Goal: Task Accomplishment & Management: Manage account settings

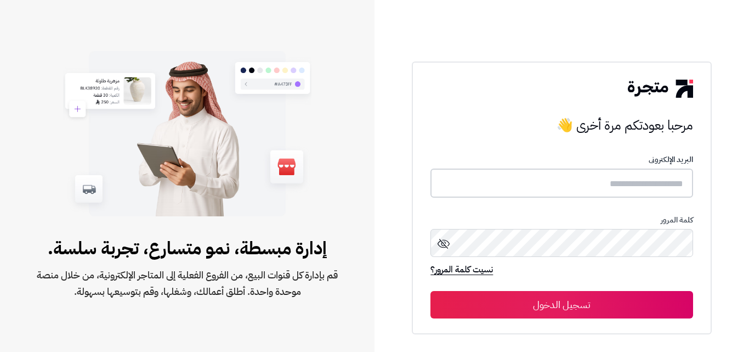
type input "*****"
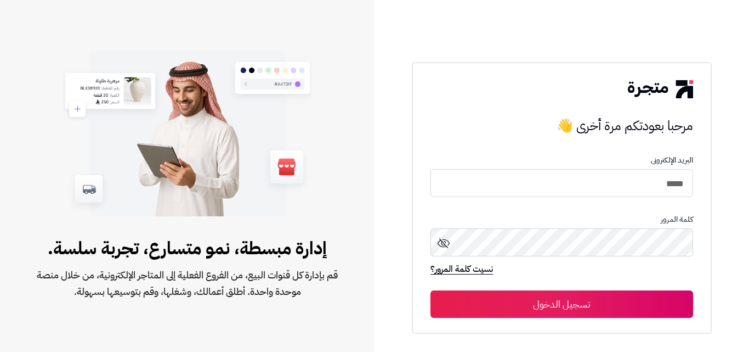
click at [670, 305] on button "تسجيل الدخول" at bounding box center [561, 303] width 262 height 27
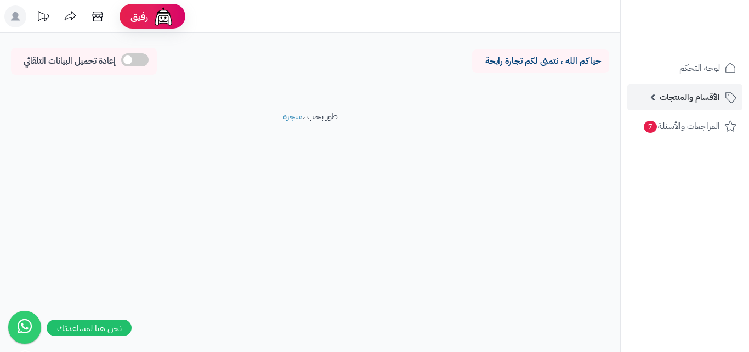
click at [683, 97] on span "الأقسام والمنتجات" at bounding box center [690, 96] width 60 height 15
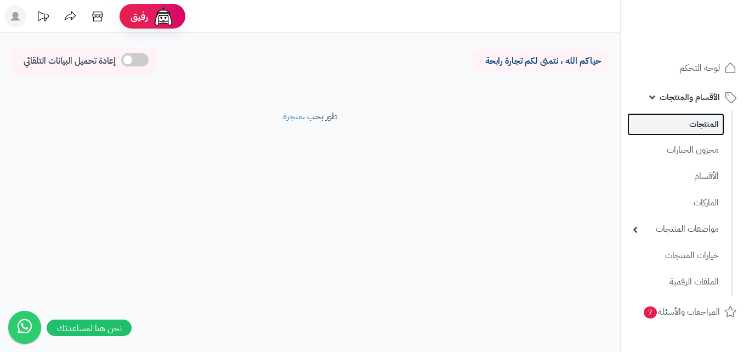
click at [695, 131] on link "المنتجات" at bounding box center [675, 124] width 97 height 22
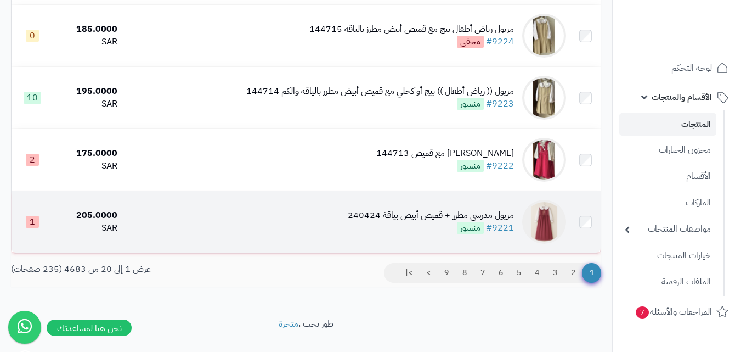
scroll to position [1158, 0]
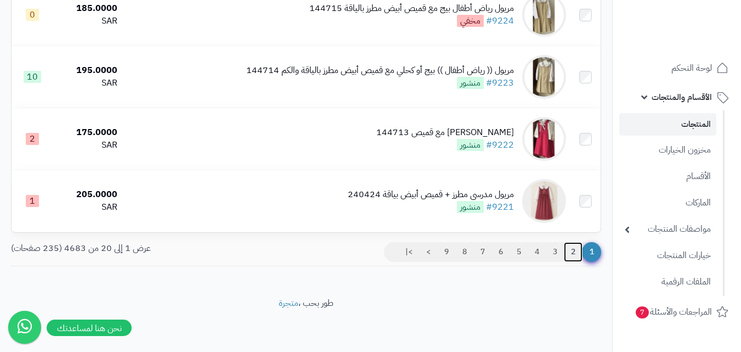
click at [572, 249] on link "2" at bounding box center [573, 252] width 19 height 20
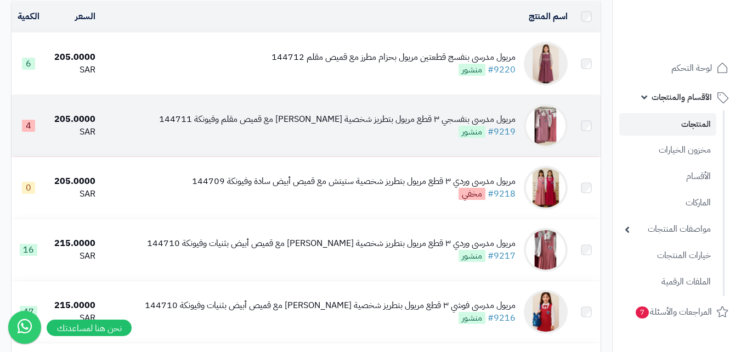
scroll to position [110, 0]
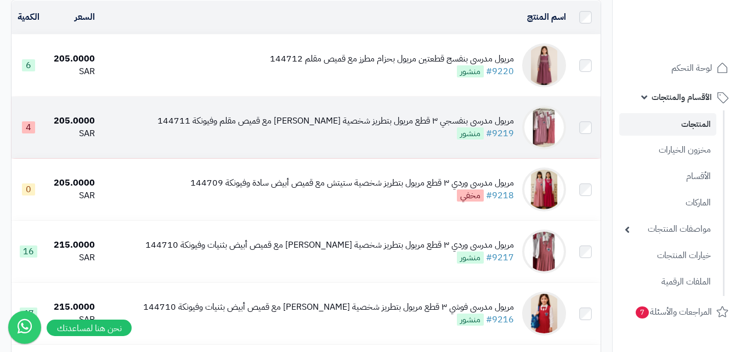
click at [552, 140] on img at bounding box center [544, 127] width 44 height 44
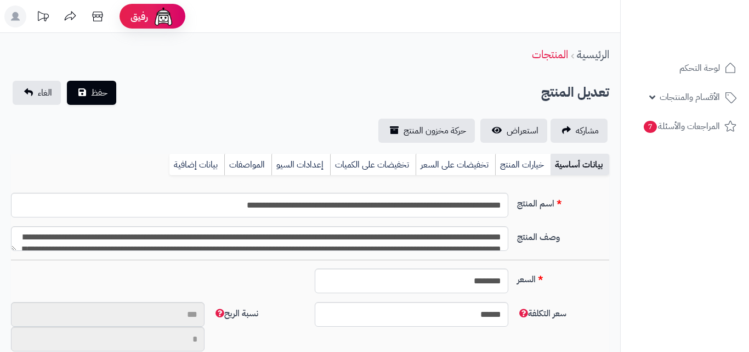
type input "**"
type input "**********"
type input "******"
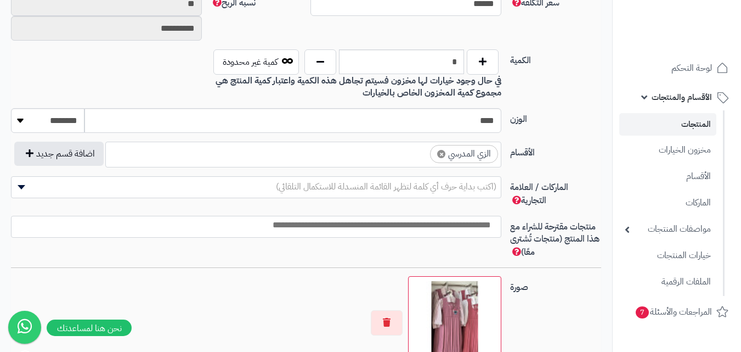
scroll to position [439, 0]
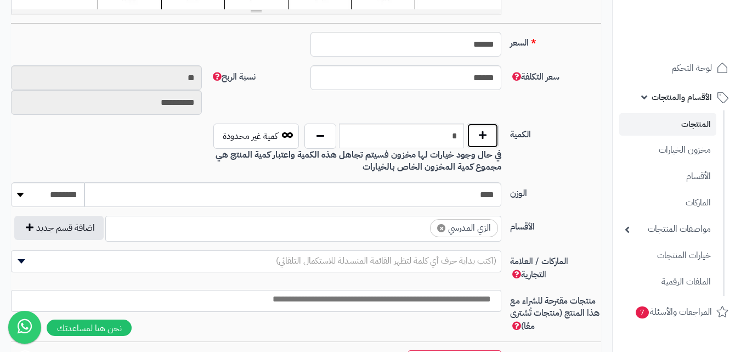
click at [488, 140] on button "button" at bounding box center [483, 135] width 32 height 25
type input "*"
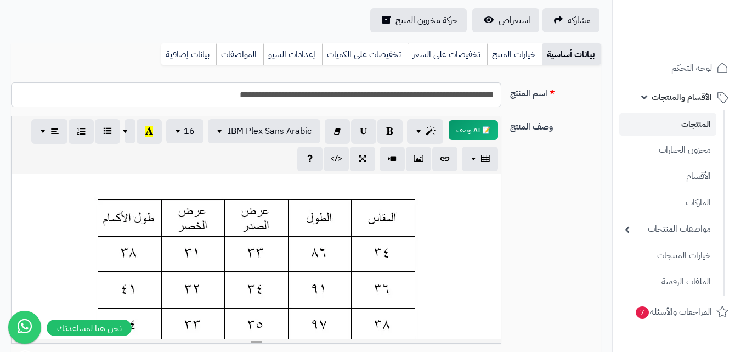
scroll to position [0, 0]
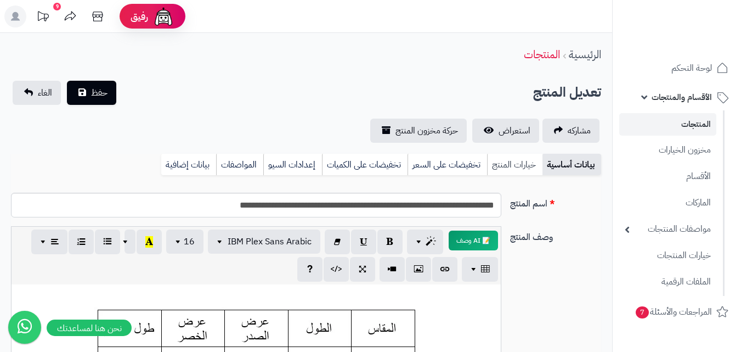
click at [514, 159] on link "خيارات المنتج" at bounding box center [514, 165] width 55 height 22
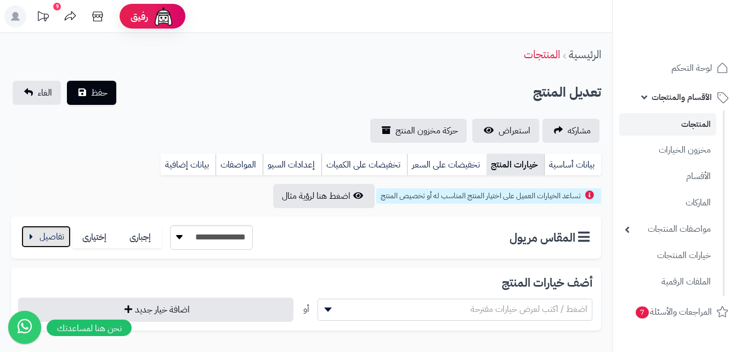
click at [29, 237] on button "button" at bounding box center [45, 236] width 49 height 22
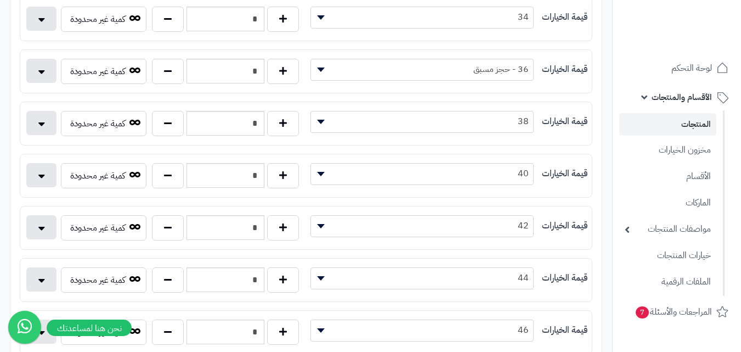
scroll to position [274, 0]
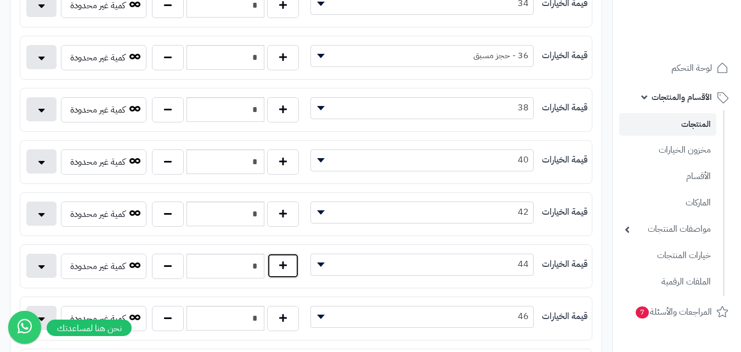
click at [287, 269] on button "button" at bounding box center [283, 265] width 32 height 25
type input "*"
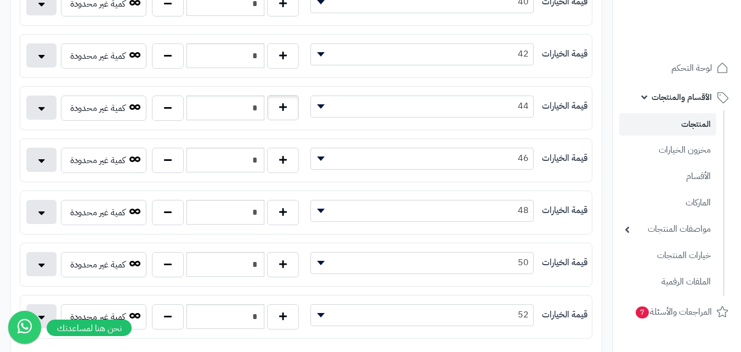
scroll to position [439, 0]
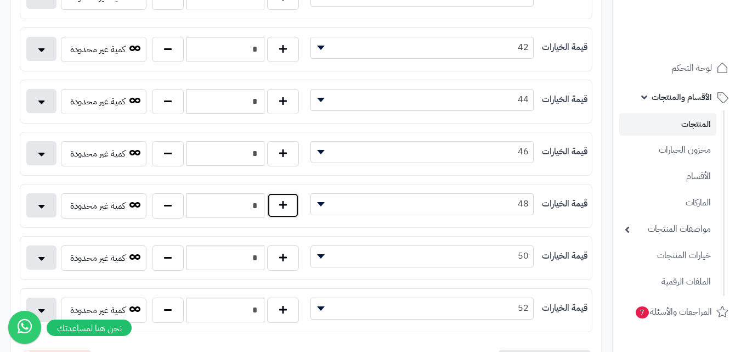
click at [285, 211] on button "button" at bounding box center [283, 204] width 32 height 25
type input "*"
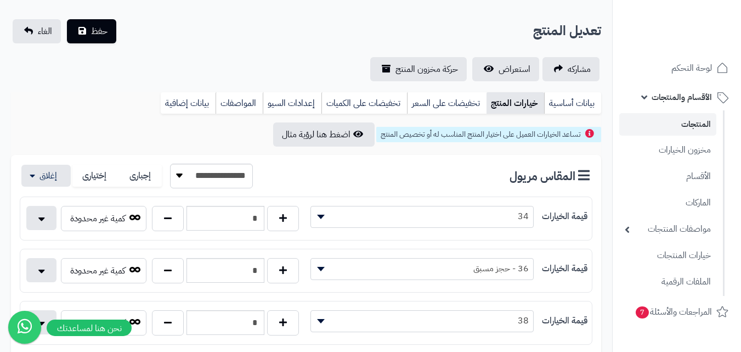
scroll to position [55, 0]
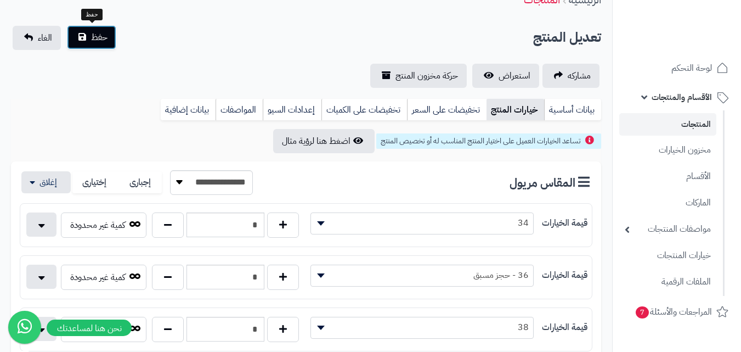
click at [103, 41] on span "حفظ" at bounding box center [99, 37] width 16 height 13
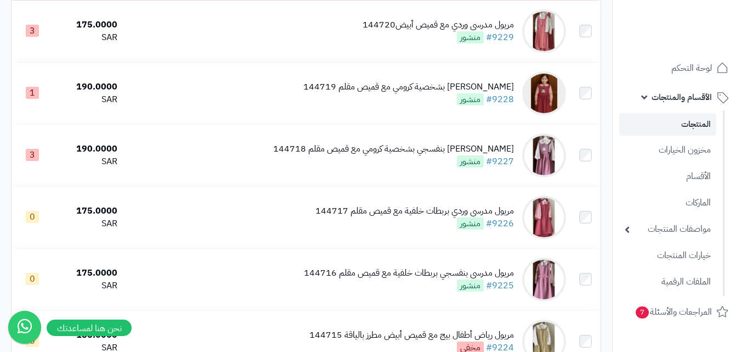
scroll to position [877, 0]
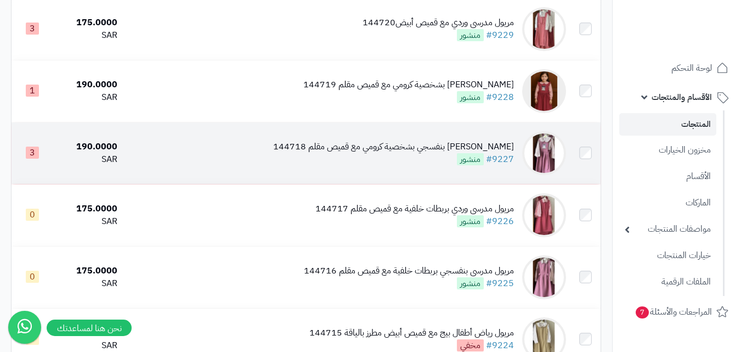
click at [540, 156] on img at bounding box center [544, 153] width 44 height 44
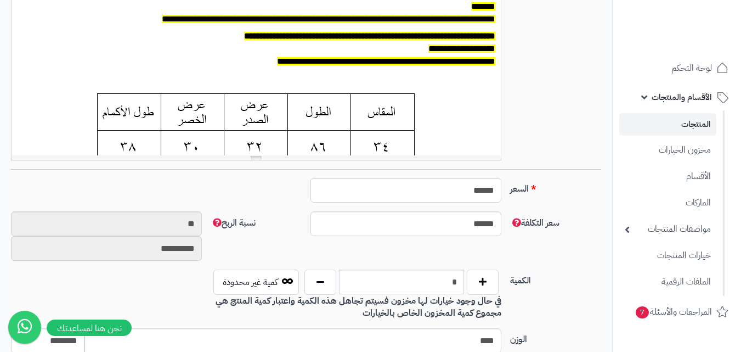
scroll to position [384, 0]
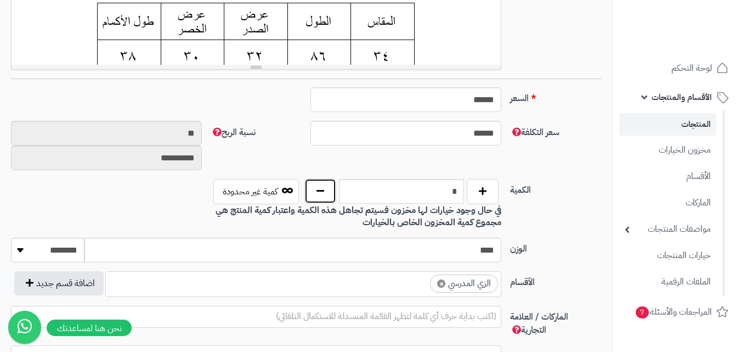
click at [324, 195] on button "button" at bounding box center [320, 190] width 32 height 25
type input "*"
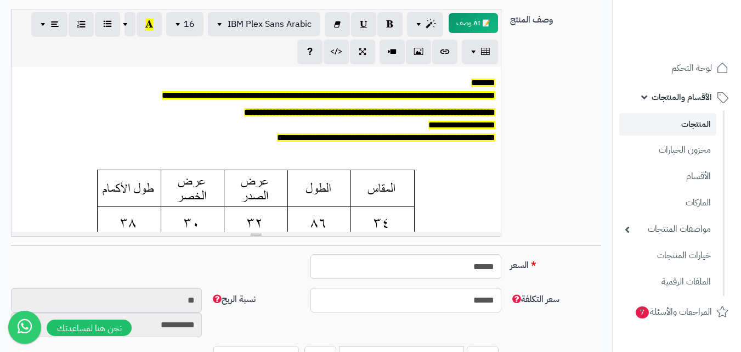
scroll to position [55, 0]
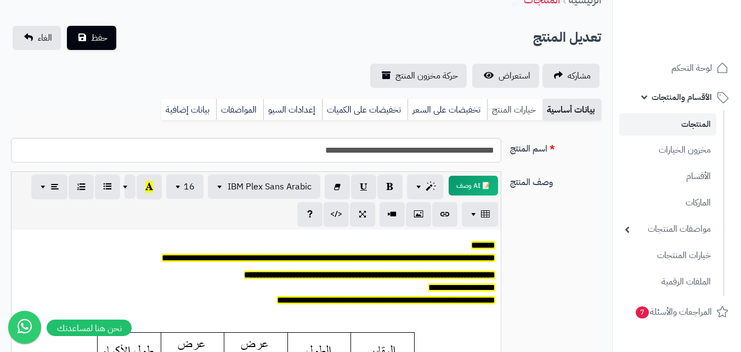
click at [519, 106] on link "خيارات المنتج" at bounding box center [514, 110] width 55 height 22
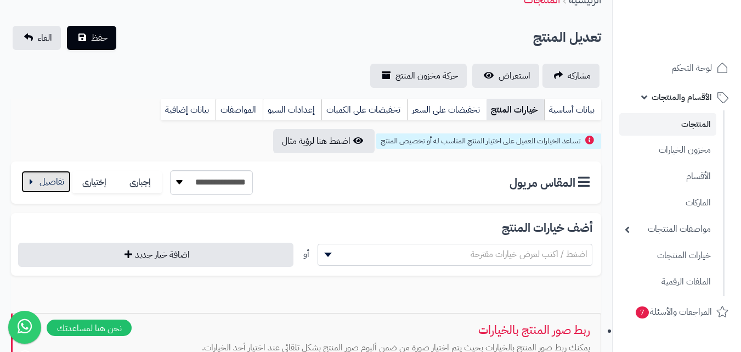
click at [66, 188] on button "button" at bounding box center [45, 182] width 49 height 22
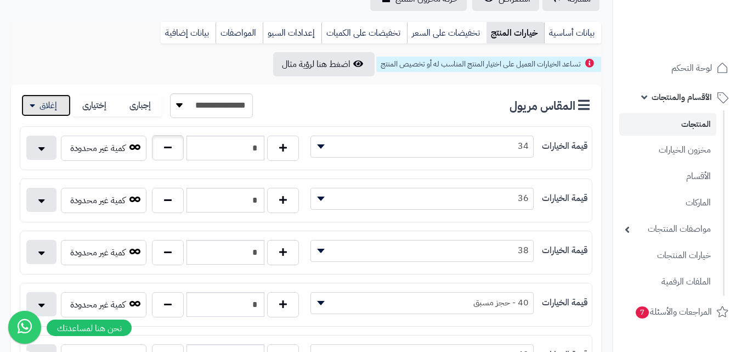
scroll to position [274, 0]
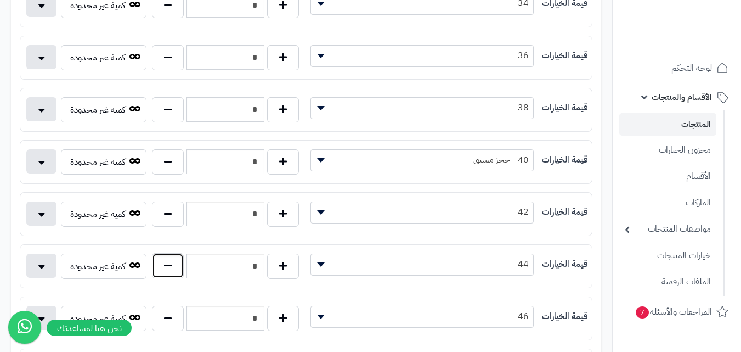
click at [166, 268] on button "button" at bounding box center [168, 265] width 32 height 25
type input "*"
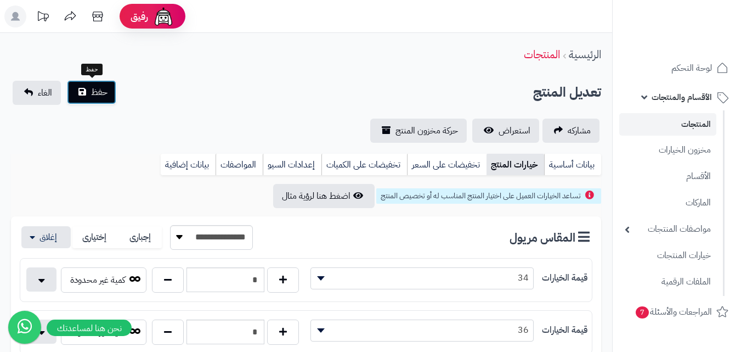
click at [87, 93] on button "حفظ" at bounding box center [91, 92] width 49 height 24
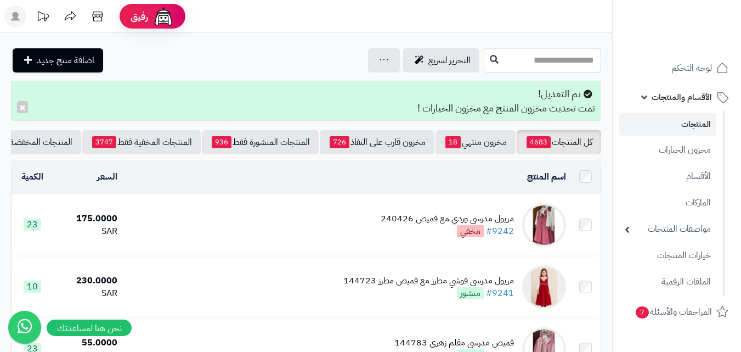
click at [536, 225] on img at bounding box center [544, 225] width 44 height 44
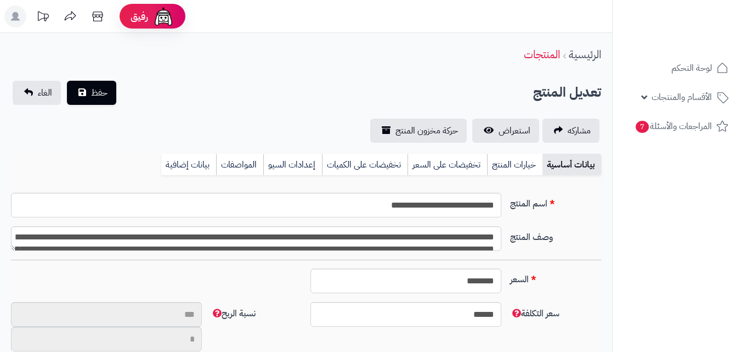
scroll to position [90, 0]
click at [529, 162] on link "خيارات المنتج" at bounding box center [514, 165] width 55 height 22
click at [537, 164] on link "خيارات المنتج" at bounding box center [515, 165] width 58 height 22
type input "**"
type input "**********"
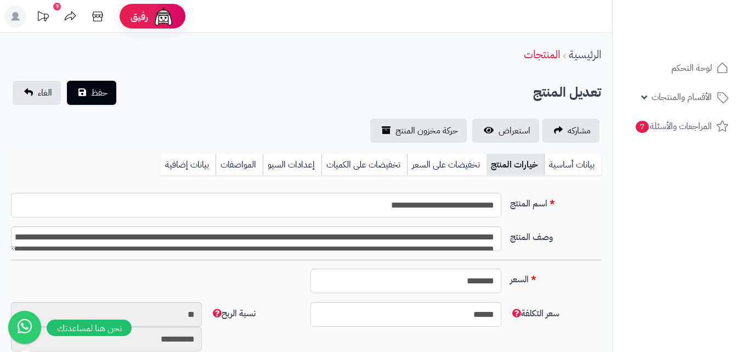
type input "******"
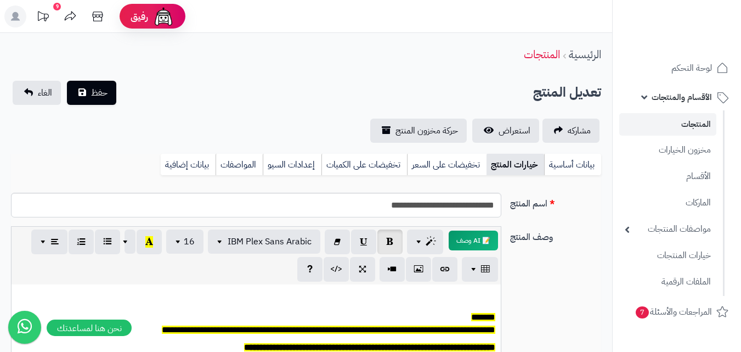
click at [537, 169] on link "خيارات المنتج" at bounding box center [515, 165] width 58 height 22
click at [558, 163] on link "بيانات أساسية" at bounding box center [572, 165] width 57 height 22
click at [518, 164] on link "خيارات المنتج" at bounding box center [514, 165] width 55 height 22
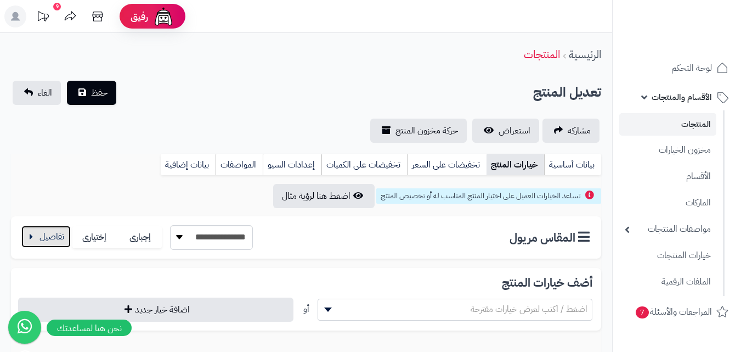
click at [46, 236] on button "button" at bounding box center [45, 236] width 49 height 22
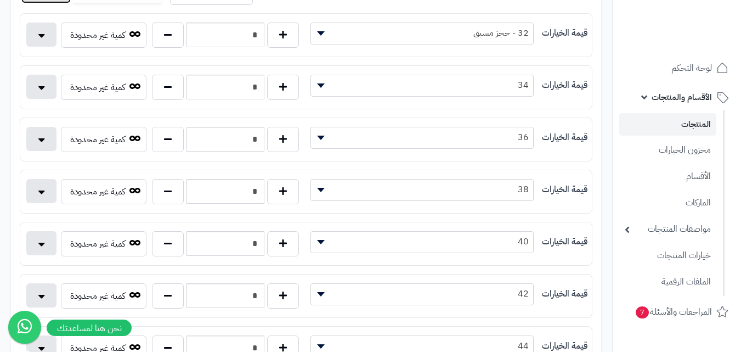
scroll to position [274, 0]
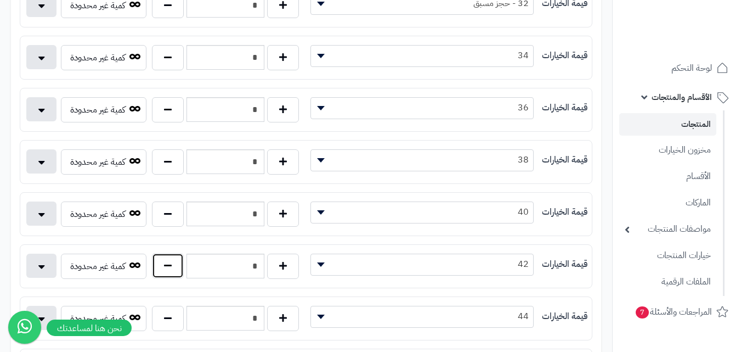
click at [173, 270] on button "button" at bounding box center [168, 265] width 32 height 25
type input "*"
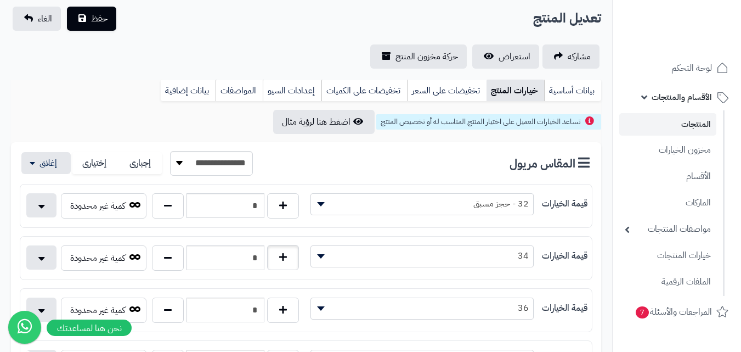
scroll to position [55, 0]
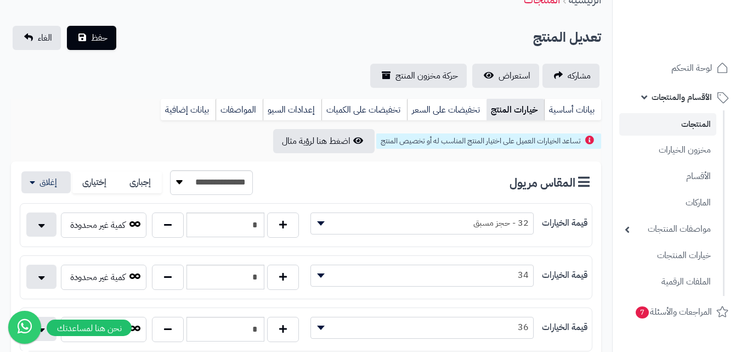
click at [572, 120] on div "بيانات أساسية خيارات المنتج تخفيضات على السعر تخفيضات على الكميات إعدادات السيو…" at bounding box center [306, 114] width 590 height 30
click at [571, 114] on link "بيانات أساسية" at bounding box center [572, 110] width 57 height 22
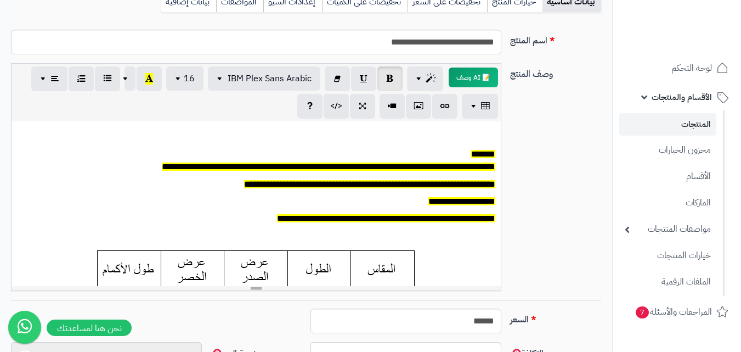
scroll to position [439, 0]
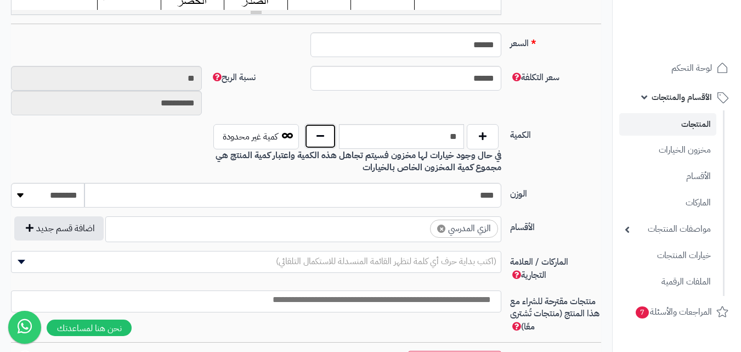
click at [327, 135] on button "button" at bounding box center [320, 135] width 32 height 25
type input "**"
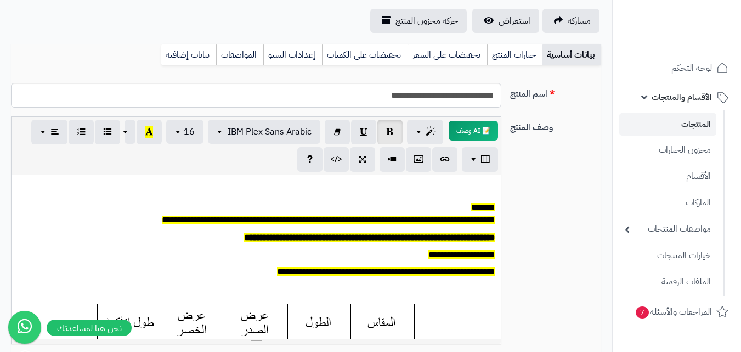
scroll to position [0, 0]
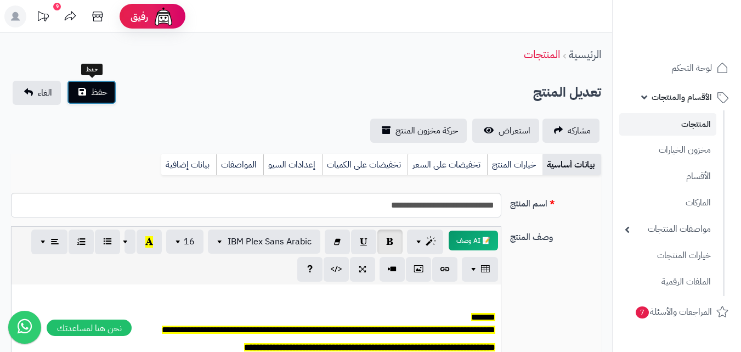
click at [108, 93] on button "حفظ" at bounding box center [91, 92] width 49 height 24
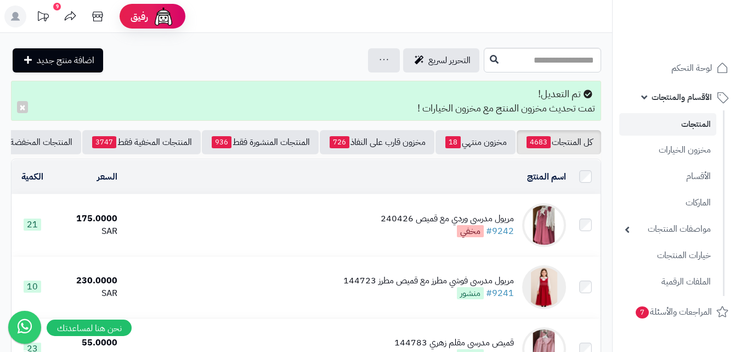
click at [349, 230] on td "مريول مدرسي وردي مع قميص 240426 #9242 مخفي" at bounding box center [346, 224] width 449 height 61
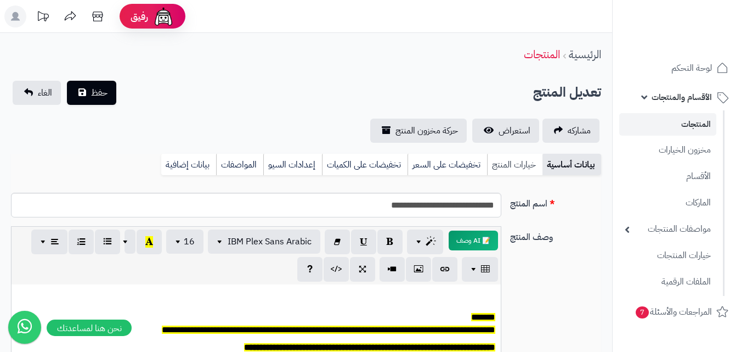
click at [515, 166] on link "خيارات المنتج" at bounding box center [514, 165] width 55 height 22
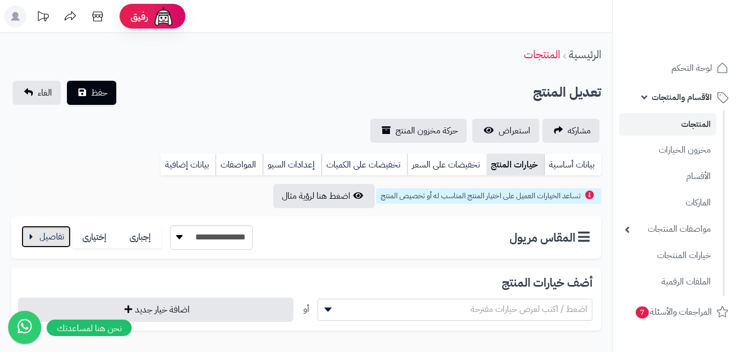
click at [33, 239] on button "button" at bounding box center [45, 236] width 49 height 22
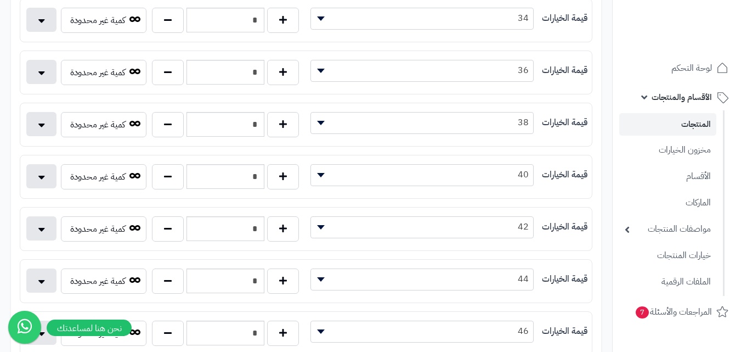
scroll to position [274, 0]
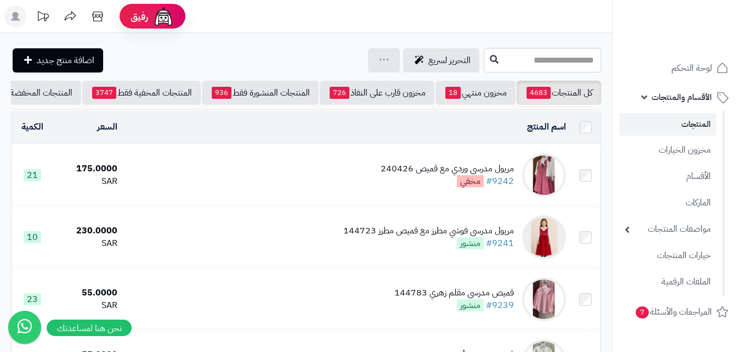
click at [554, 178] on img at bounding box center [544, 175] width 44 height 44
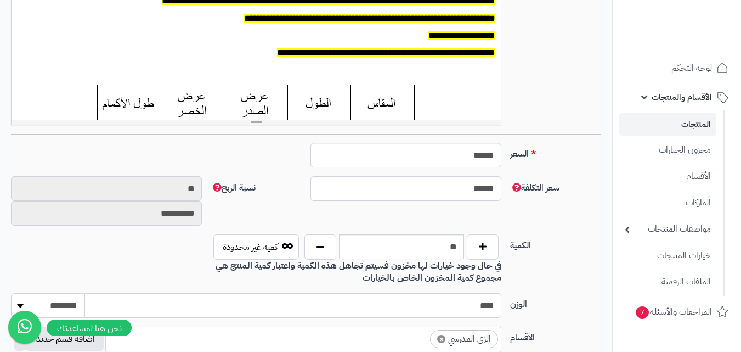
scroll to position [90, 0]
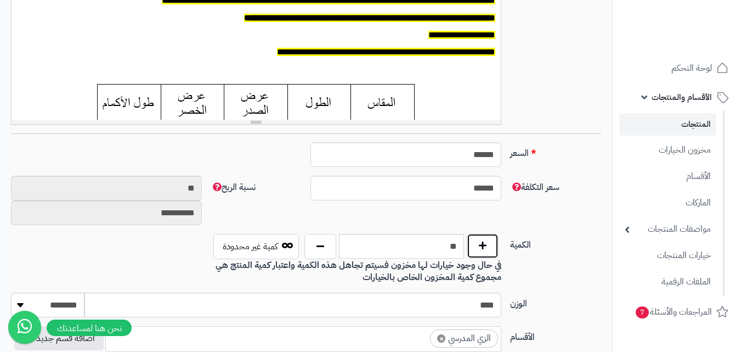
click at [480, 253] on button "button" at bounding box center [483, 245] width 32 height 25
type input "**"
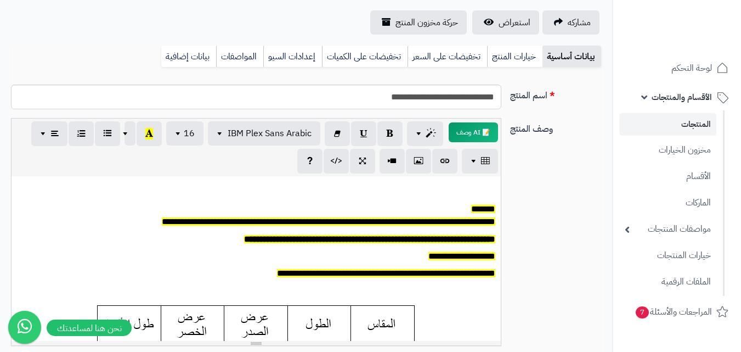
scroll to position [55, 0]
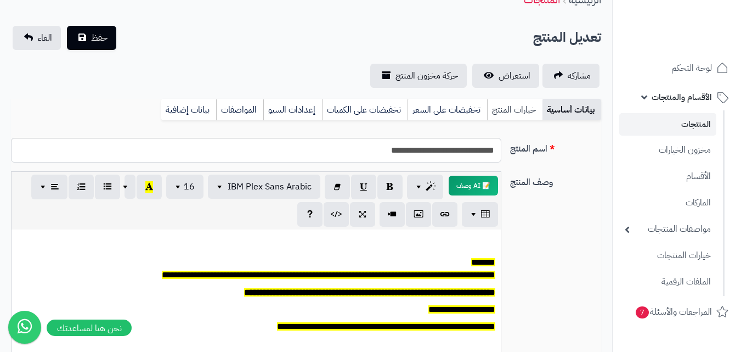
click at [525, 119] on link "خيارات المنتج" at bounding box center [514, 110] width 55 height 22
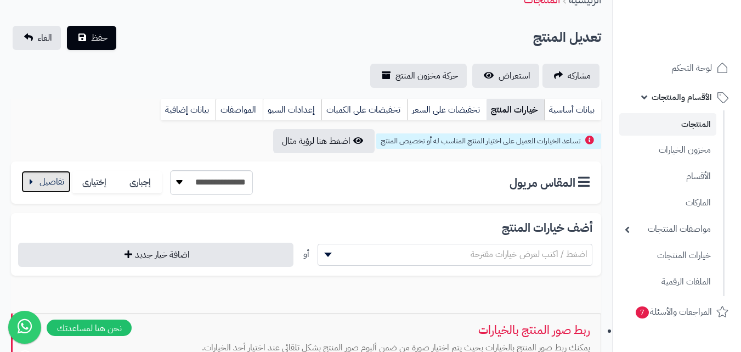
click at [59, 182] on button "button" at bounding box center [45, 182] width 49 height 22
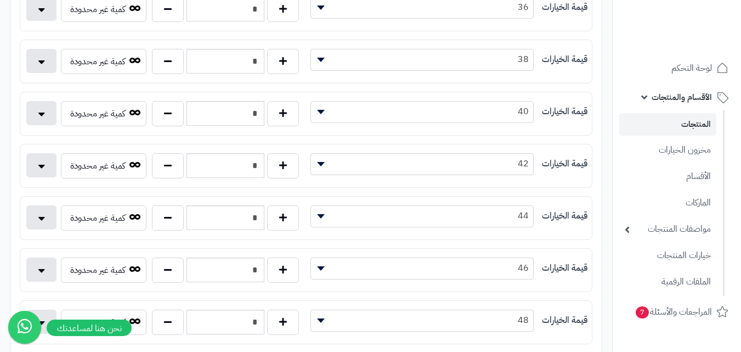
scroll to position [384, 0]
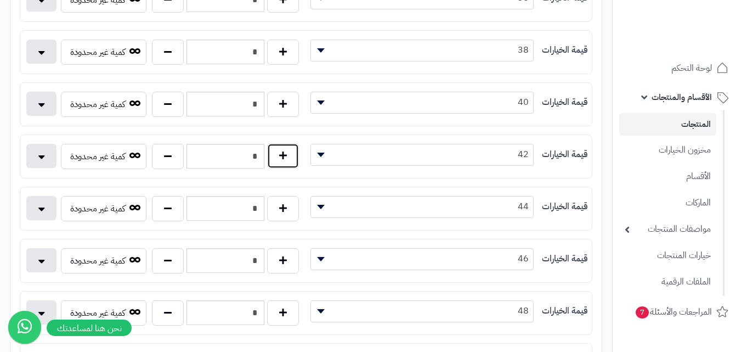
click at [287, 162] on button "button" at bounding box center [283, 155] width 32 height 25
type input "*"
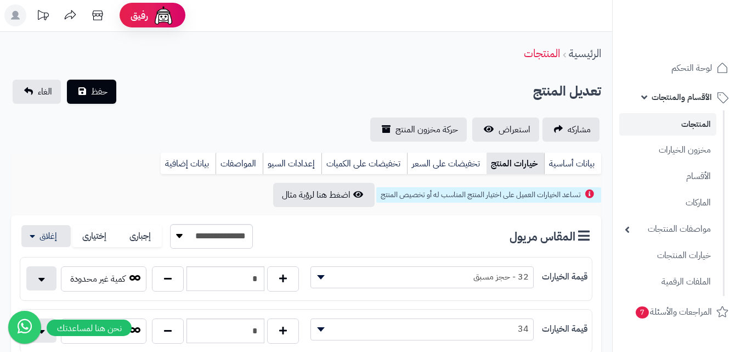
scroll to position [0, 0]
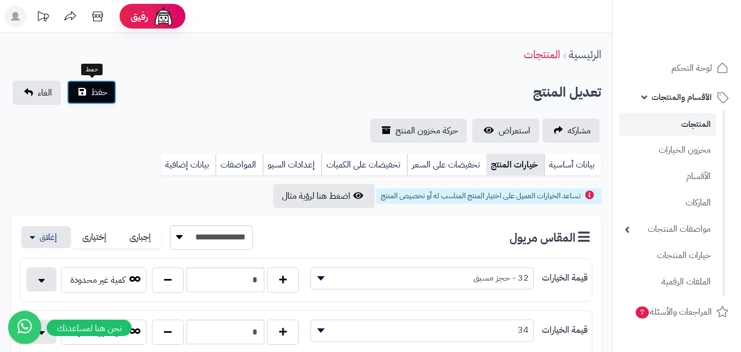
click at [78, 91] on button "حفظ" at bounding box center [91, 92] width 49 height 24
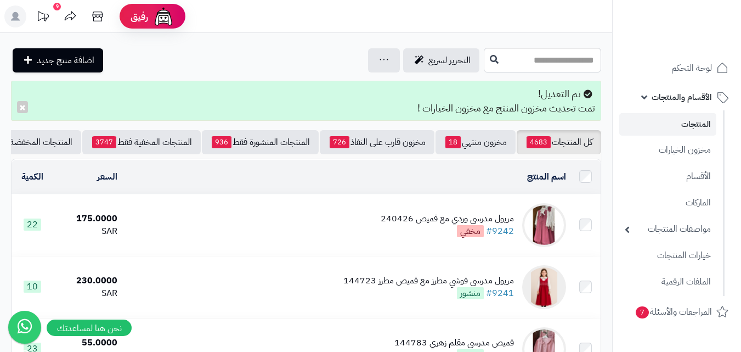
click at [551, 232] on img at bounding box center [544, 225] width 44 height 44
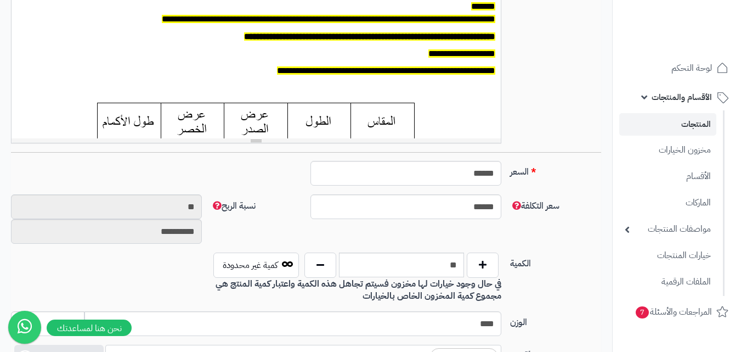
scroll to position [329, 0]
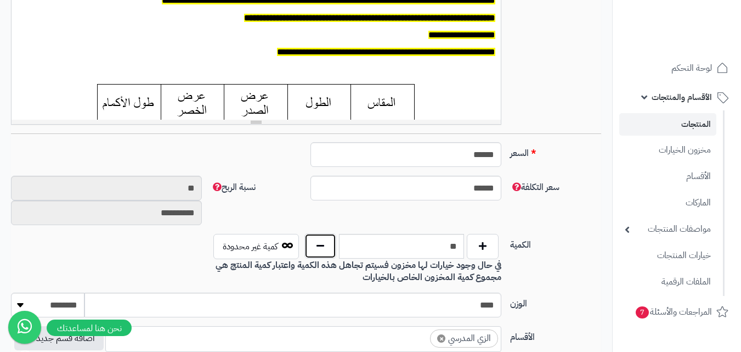
click at [322, 240] on button "button" at bounding box center [320, 245] width 32 height 25
type input "**"
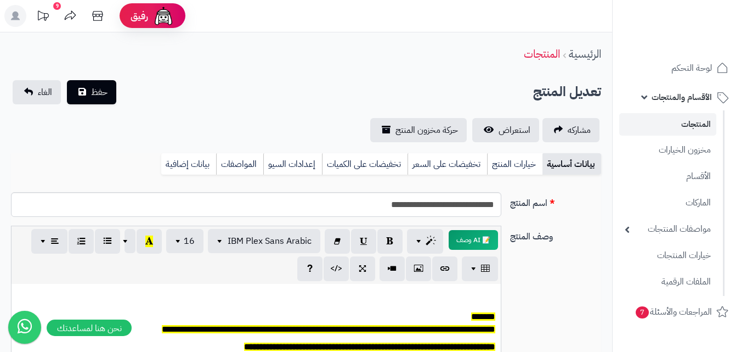
scroll to position [0, 0]
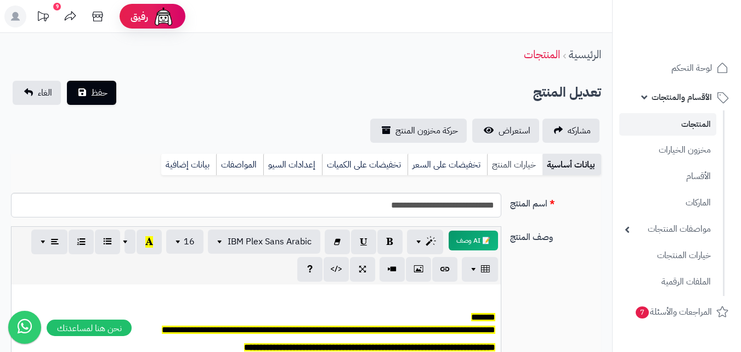
click at [508, 167] on link "خيارات المنتج" at bounding box center [514, 165] width 55 height 22
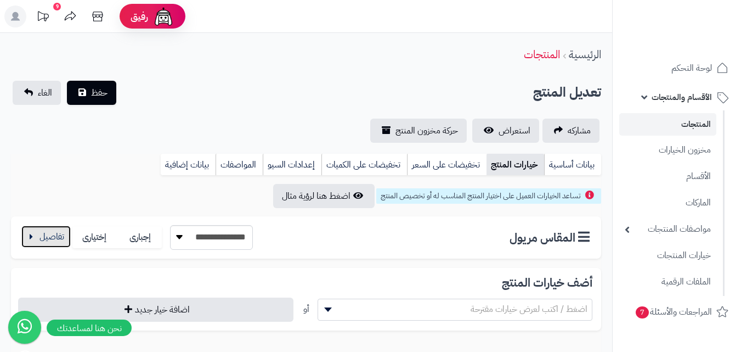
click at [53, 236] on button "button" at bounding box center [45, 236] width 49 height 22
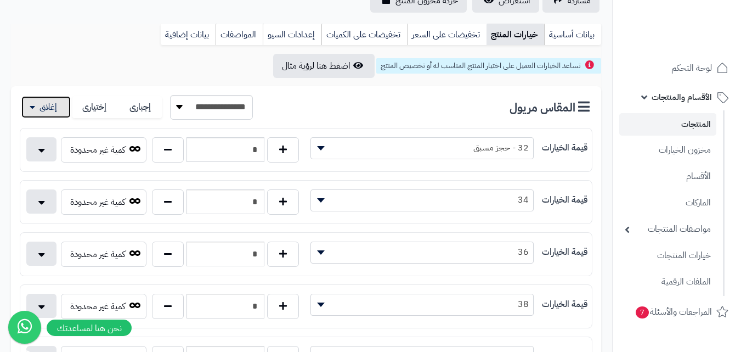
scroll to position [165, 0]
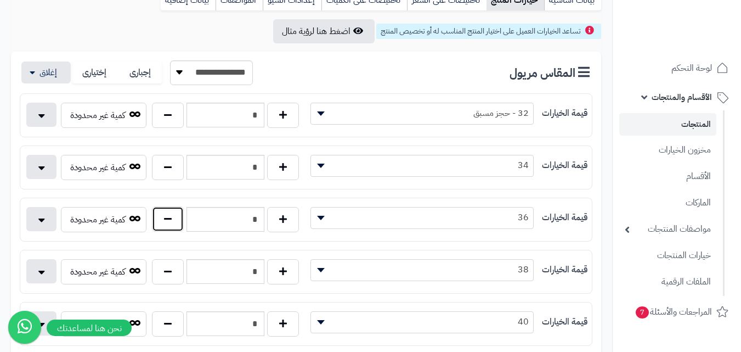
click at [170, 218] on button "button" at bounding box center [168, 218] width 32 height 25
type input "*"
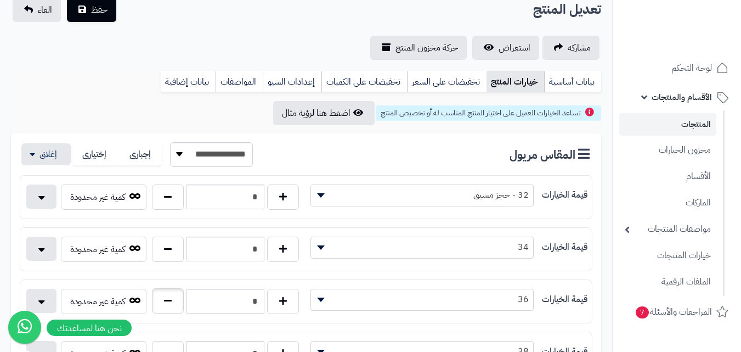
scroll to position [0, 0]
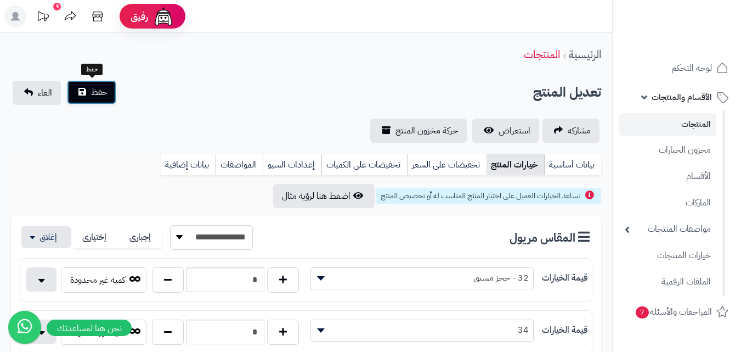
click at [97, 92] on span "حفظ" at bounding box center [99, 92] width 16 height 13
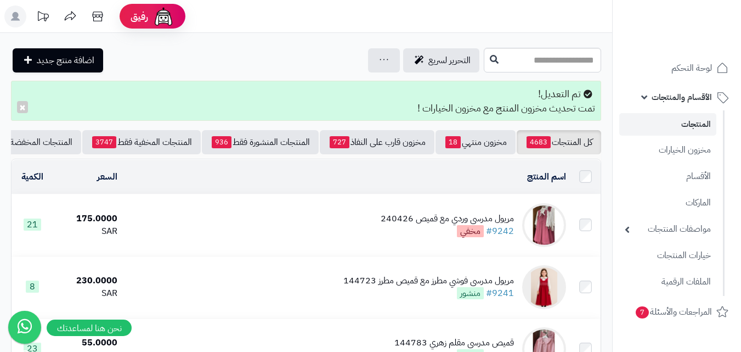
click at [547, 234] on img at bounding box center [544, 225] width 44 height 44
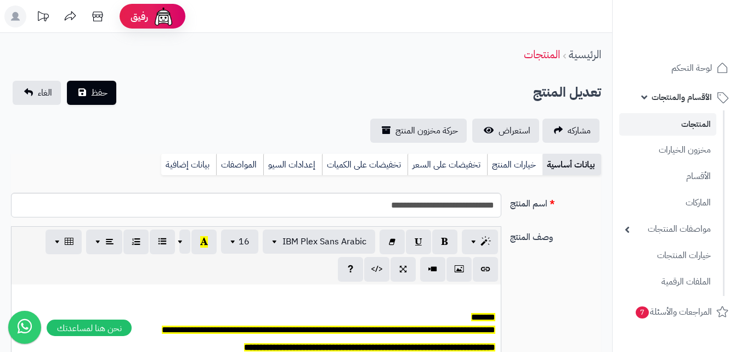
scroll to position [90, 0]
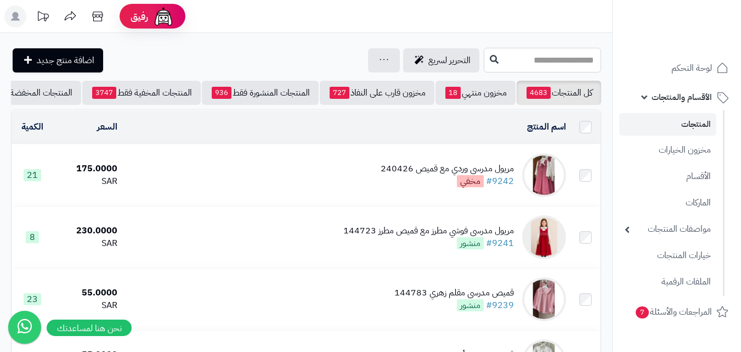
click at [530, 64] on input "text" at bounding box center [542, 60] width 117 height 25
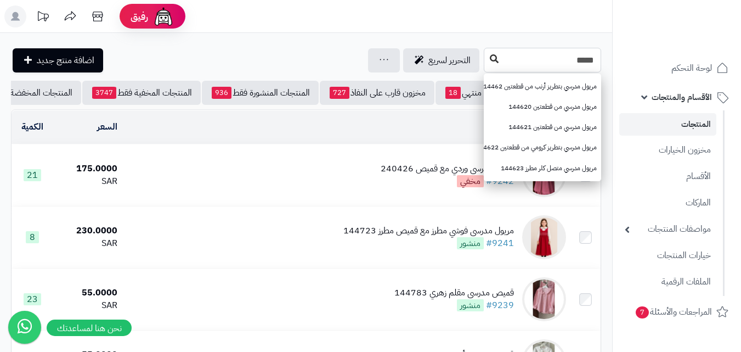
type input "*****"
click at [490, 57] on icon at bounding box center [494, 58] width 9 height 9
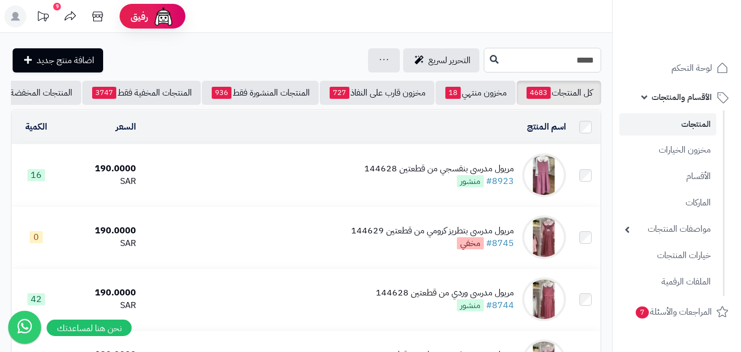
click at [560, 58] on input "*****" at bounding box center [542, 60] width 117 height 25
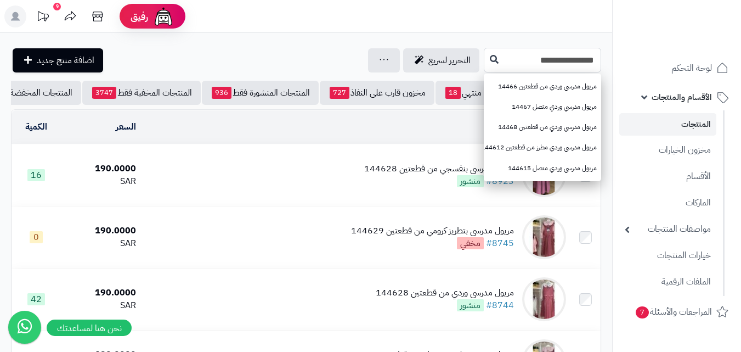
type input "**********"
click at [490, 58] on icon at bounding box center [494, 58] width 9 height 9
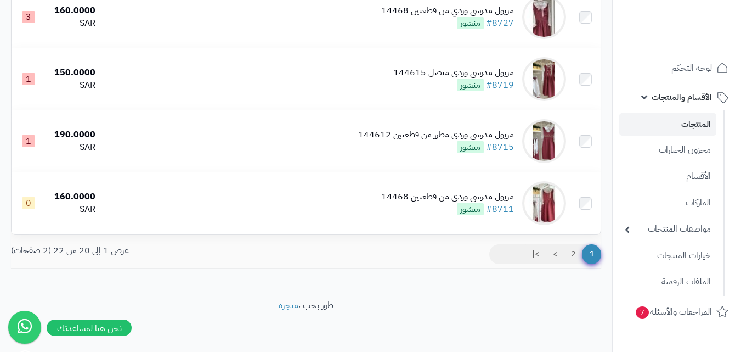
scroll to position [1158, 0]
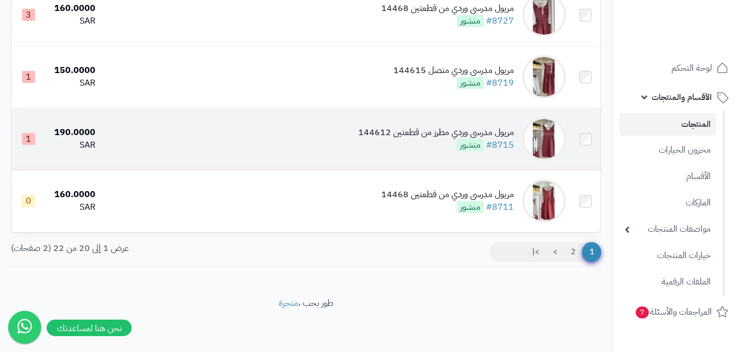
click at [547, 120] on img at bounding box center [544, 139] width 44 height 44
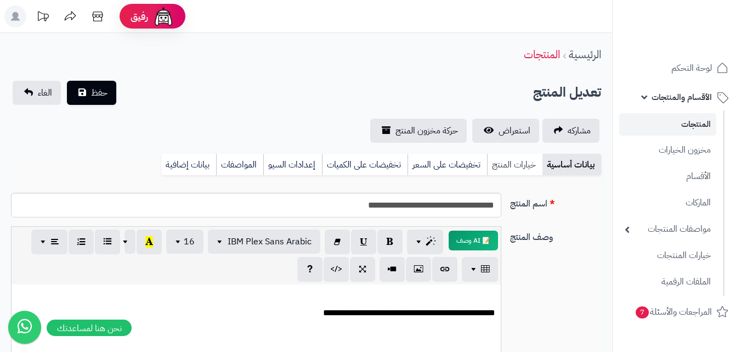
click at [513, 156] on link "خيارات المنتج" at bounding box center [514, 165] width 55 height 22
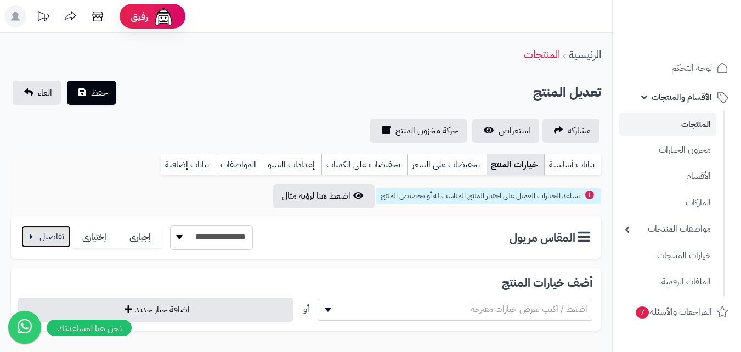
click at [47, 232] on button "button" at bounding box center [45, 236] width 49 height 22
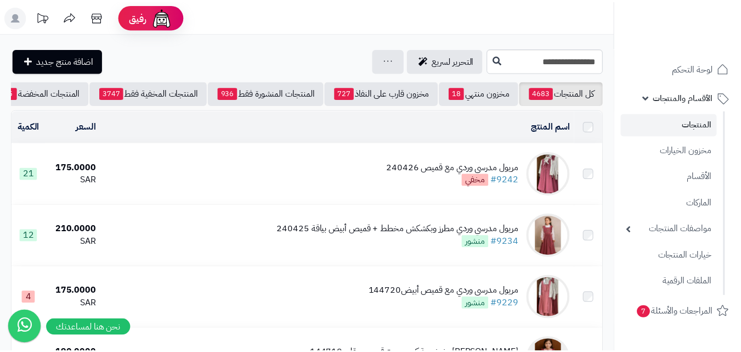
scroll to position [1158, 0]
